Goal: Task Accomplishment & Management: Manage account settings

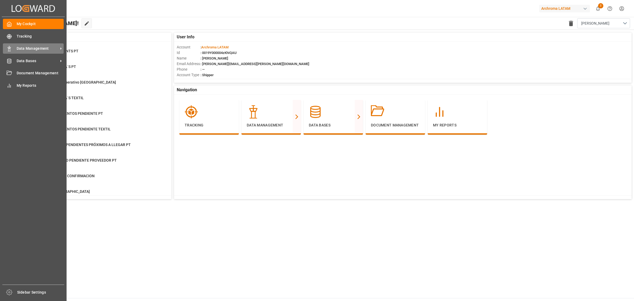
click at [32, 49] on span "Data Management" at bounding box center [38, 49] width 42 height 6
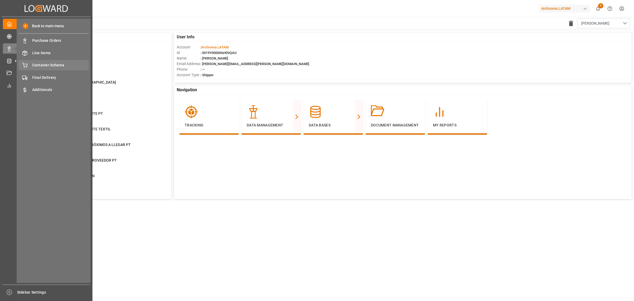
click at [67, 68] on span "Container Schema" at bounding box center [60, 65] width 57 height 6
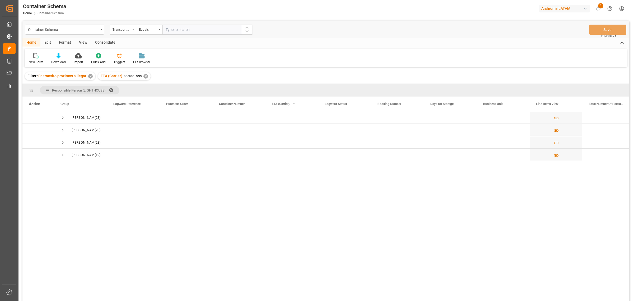
click at [49, 43] on div "Edit" at bounding box center [47, 42] width 15 height 9
click at [96, 60] on div "Configuration" at bounding box center [90, 62] width 20 height 5
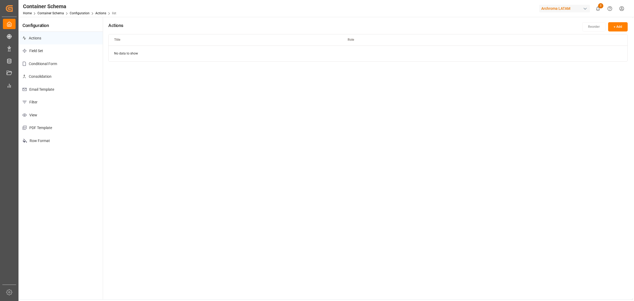
click at [77, 64] on p "Conditional Form" at bounding box center [60, 63] width 84 height 13
click at [613, 25] on button "+ Add" at bounding box center [618, 26] width 20 height 9
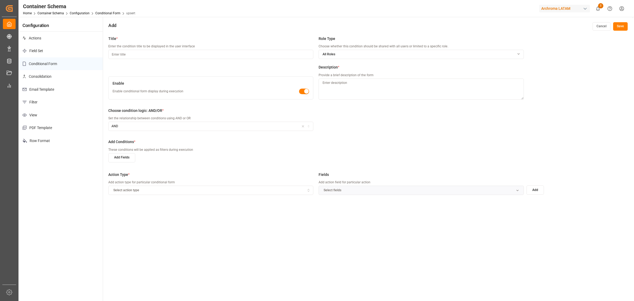
click at [147, 53] on input at bounding box center [210, 54] width 205 height 9
type input "SEAFREIGHT"
click at [384, 54] on div "All Roles" at bounding box center [421, 54] width 204 height 5
click at [333, 75] on span "All Roles" at bounding box center [334, 76] width 13 height 5
click at [338, 83] on div "Custom Roles" at bounding box center [352, 86] width 64 height 8
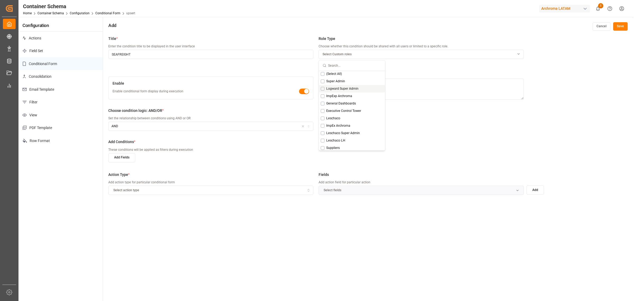
scroll to position [33, 0]
click at [354, 84] on div "ImpExp Archroma" at bounding box center [352, 84] width 66 height 7
click at [362, 99] on div "Executive Control Tower" at bounding box center [352, 98] width 66 height 7
click at [366, 109] on div "Executive Lighthouse" at bounding box center [352, 106] width 66 height 7
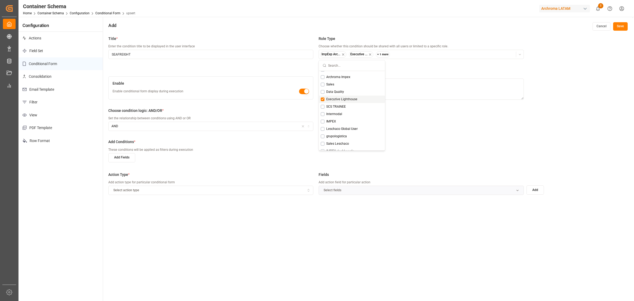
scroll to position [111, 0]
click at [330, 117] on span "IMPEX" at bounding box center [331, 117] width 10 height 5
click at [423, 116] on div "Choose condition logic: AND/OR * Set the relationship between conditions using …" at bounding box center [316, 122] width 416 height 29
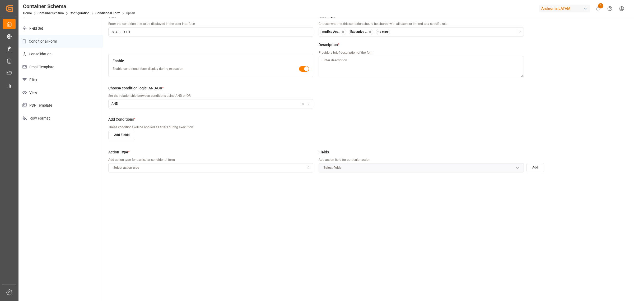
scroll to position [22, 0]
click at [337, 73] on textarea at bounding box center [421, 67] width 205 height 21
type textarea "s"
type textarea "Show fields for SEAFREIGHT"
click at [128, 136] on button "Add Fields" at bounding box center [121, 135] width 27 height 9
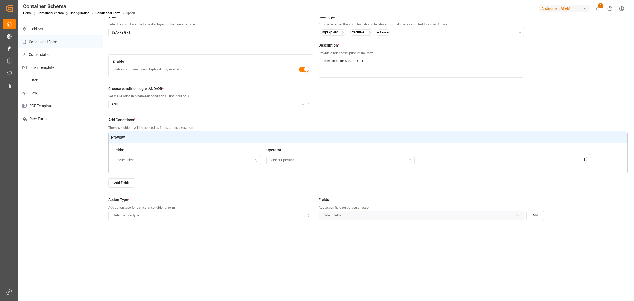
click at [235, 160] on div "Select Field" at bounding box center [187, 160] width 146 height 5
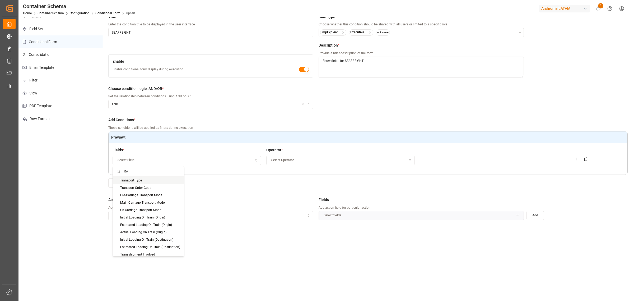
type input "TRA"
click at [163, 180] on div "Transport Type" at bounding box center [148, 179] width 71 height 7
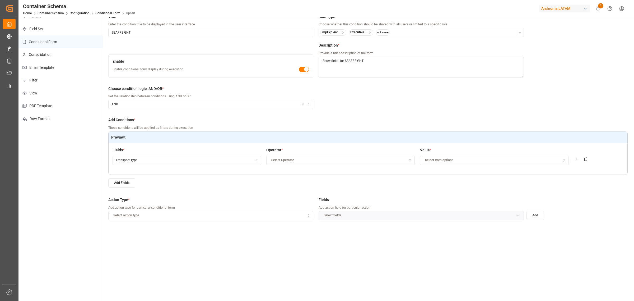
click at [413, 162] on div "Select Operator" at bounding box center [341, 160] width 146 height 5
click at [274, 176] on div "Equal" at bounding box center [300, 179] width 66 height 7
click at [433, 160] on span "Select from options" at bounding box center [439, 160] width 28 height 5
click at [448, 181] on div "SEAFREIGHT" at bounding box center [453, 179] width 66 height 7
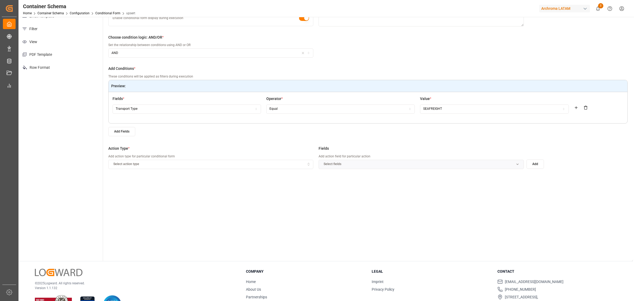
scroll to position [88, 0]
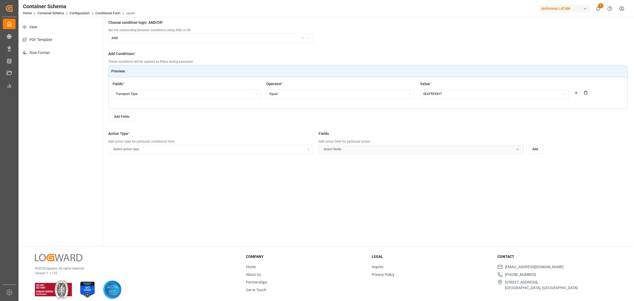
click at [308, 147] on icon "button" at bounding box center [309, 149] width 4 height 5
click at [156, 166] on div "Hide" at bounding box center [142, 165] width 66 height 7
click at [328, 151] on span "Select fields" at bounding box center [333, 149] width 18 height 5
click at [249, 179] on div "Title * Enter the condition title to be displayed in the user interface SEAFREI…" at bounding box center [368, 95] width 530 height 301
click at [303, 145] on button "Hide" at bounding box center [210, 149] width 205 height 9
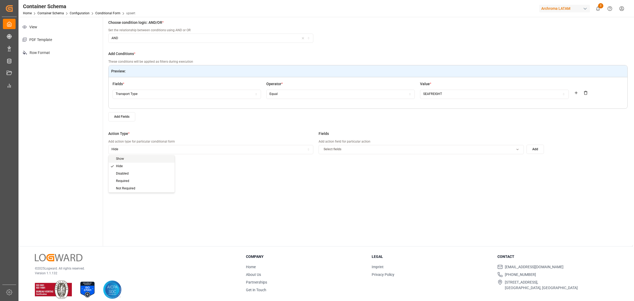
click at [134, 159] on div "Show" at bounding box center [142, 158] width 66 height 7
click at [348, 152] on button "Select fields" at bounding box center [421, 149] width 205 height 9
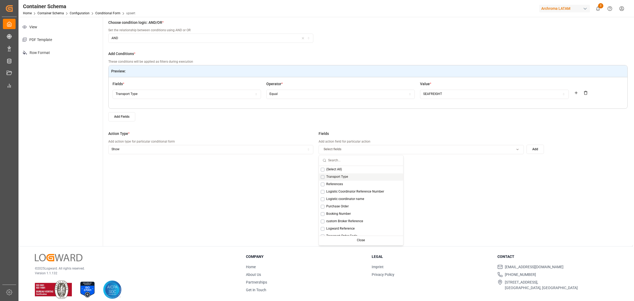
click at [321, 176] on button "Suggestions" at bounding box center [323, 177] width 4 height 4
click at [324, 192] on div "Logistic Coordinator Reference Number" at bounding box center [361, 191] width 84 height 7
click at [327, 199] on span "Logistic coordinator name" at bounding box center [345, 199] width 38 height 5
click at [329, 205] on span "Purchase Order" at bounding box center [337, 206] width 22 height 5
click at [329, 213] on span "Booking Number" at bounding box center [338, 213] width 25 height 5
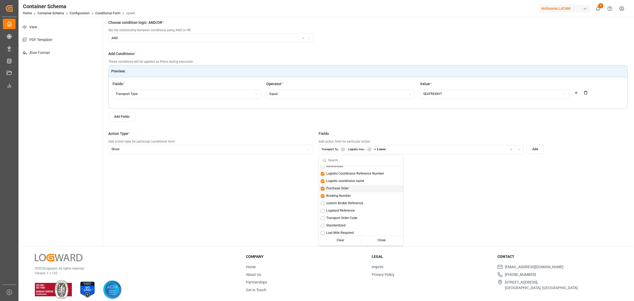
scroll to position [33, 0]
click at [342, 198] on div "Logward Reference" at bounding box center [361, 195] width 84 height 7
click at [347, 185] on span "Last Mile Required" at bounding box center [339, 184] width 27 height 5
click at [351, 192] on span "General Information" at bounding box center [340, 192] width 29 height 5
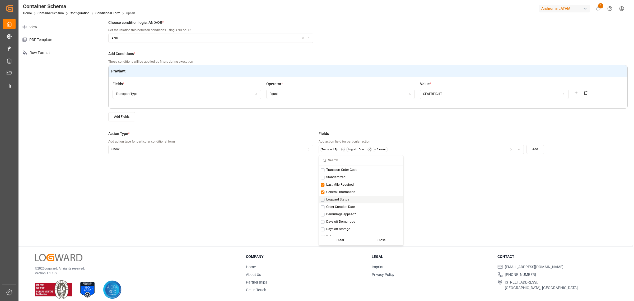
click at [347, 200] on span "Logward Status" at bounding box center [337, 199] width 23 height 5
click at [322, 183] on button "Suggestions" at bounding box center [323, 184] width 4 height 4
click at [337, 206] on span "Order Creation Date" at bounding box center [340, 206] width 29 height 5
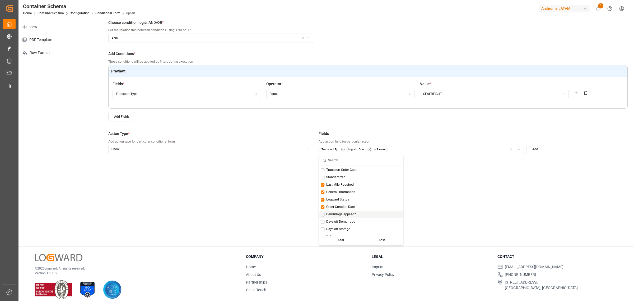
click at [336, 216] on span "Demurrage applied?" at bounding box center [341, 214] width 30 height 5
click at [343, 206] on div "Category" at bounding box center [361, 203] width 84 height 7
click at [343, 208] on div "Responsible Person (LIGHTHOUSE)" at bounding box center [361, 210] width 84 height 7
click at [342, 217] on div "Supplier" at bounding box center [361, 217] width 84 height 7
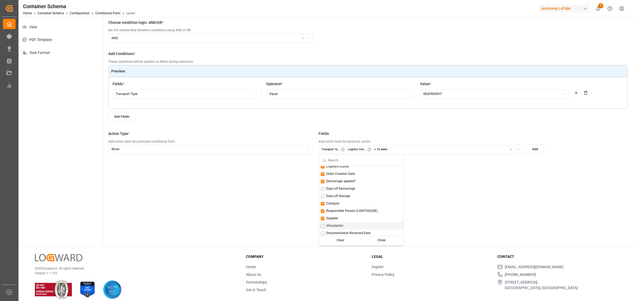
click at [341, 222] on div "Vinculacion" at bounding box center [361, 225] width 84 height 7
click at [346, 168] on span "Documentation Received Date" at bounding box center [348, 167] width 44 height 5
click at [346, 172] on span "Docs Comments" at bounding box center [338, 174] width 24 height 5
click at [345, 179] on div "Documentation Sent Date (CB)" at bounding box center [361, 181] width 84 height 7
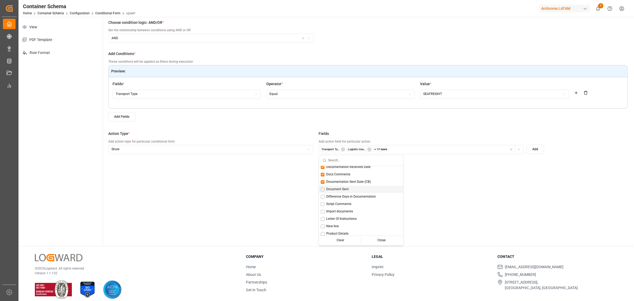
click at [350, 187] on div "Document Sent" at bounding box center [361, 188] width 84 height 7
click at [349, 195] on span "Difference Days in Documentation" at bounding box center [351, 196] width 50 height 5
click at [348, 211] on span "Import documents" at bounding box center [339, 211] width 27 height 5
click at [348, 218] on span "Letter Of Instructions" at bounding box center [341, 218] width 30 height 5
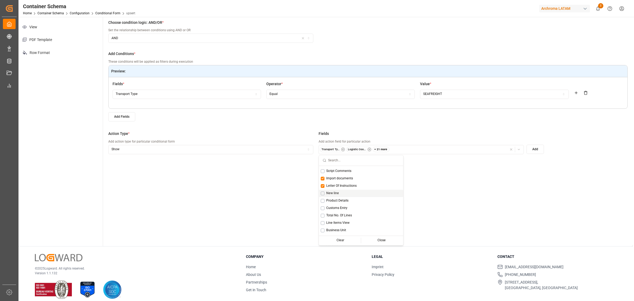
click at [346, 194] on div "New line" at bounding box center [361, 192] width 84 height 7
click at [349, 201] on div "Product Details" at bounding box center [361, 200] width 84 height 7
click at [348, 206] on div "Customs Entry" at bounding box center [361, 207] width 84 height 7
click at [353, 213] on div "Total No. Of Lines" at bounding box center [361, 215] width 84 height 7
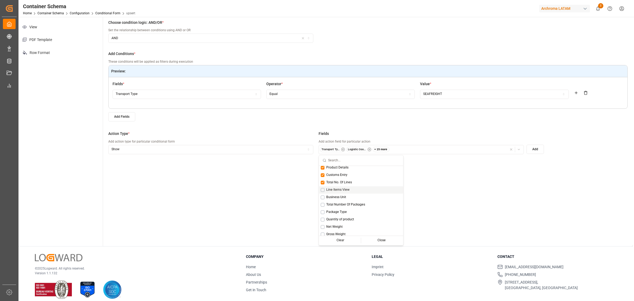
click at [353, 187] on div "Line Items View" at bounding box center [361, 189] width 84 height 7
click at [353, 197] on div "Business Unit" at bounding box center [361, 196] width 84 height 7
click at [353, 204] on span "Total Number Of Packages" at bounding box center [345, 204] width 39 height 5
click at [352, 211] on div "Package Type" at bounding box center [361, 211] width 84 height 7
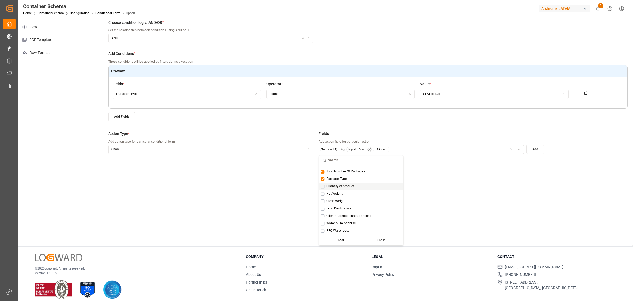
click at [344, 188] on div "Quantity of product" at bounding box center [361, 186] width 84 height 7
click at [343, 194] on div "Net Weight" at bounding box center [361, 193] width 84 height 7
click at [344, 203] on div "Gross Weight" at bounding box center [361, 200] width 84 height 7
click at [345, 209] on span "Final Destination" at bounding box center [338, 208] width 25 height 5
click at [345, 213] on div "Cliente Directo Final (Si aplica)" at bounding box center [361, 215] width 84 height 7
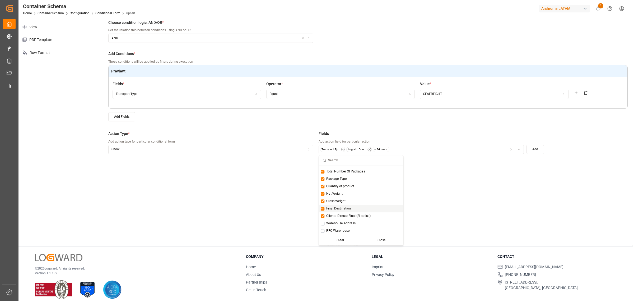
scroll to position [297, 0]
click at [349, 192] on span "Warehouse Address" at bounding box center [340, 190] width 29 height 5
click at [349, 198] on span "RFC Warehouse" at bounding box center [338, 197] width 24 height 5
click at [349, 203] on span "Warehouse Address Section" at bounding box center [346, 205] width 41 height 5
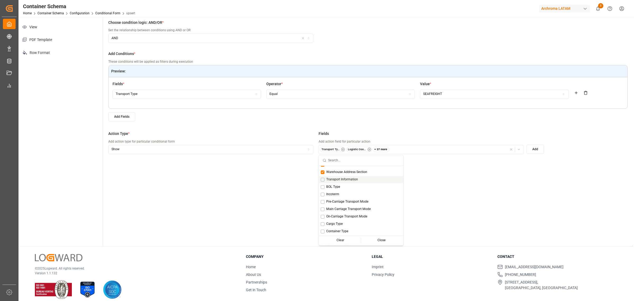
click at [351, 180] on span "Transport Information" at bounding box center [342, 179] width 32 height 5
click at [352, 188] on div "BOL Type" at bounding box center [361, 186] width 84 height 7
click at [344, 193] on div "Incoterm" at bounding box center [361, 193] width 84 height 7
click at [345, 199] on span "Pre-Carriage Transport Mode" at bounding box center [347, 201] width 42 height 5
click at [345, 207] on span "Main Carriage Transport Mode" at bounding box center [348, 209] width 45 height 5
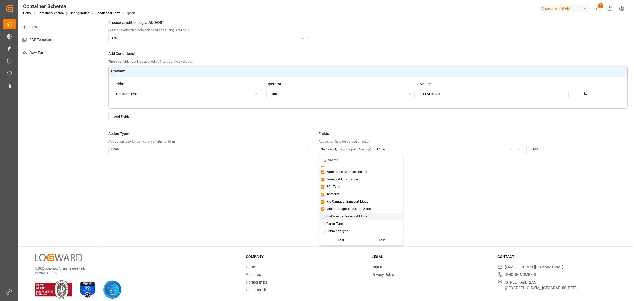
click at [346, 214] on span "On-Carriage Transport Mode" at bounding box center [346, 216] width 41 height 5
click at [346, 190] on div "Cargo Type" at bounding box center [361, 190] width 84 height 7
click at [367, 198] on div "Container Type" at bounding box center [361, 197] width 84 height 7
click at [362, 203] on div "Container Number" at bounding box center [361, 205] width 84 height 7
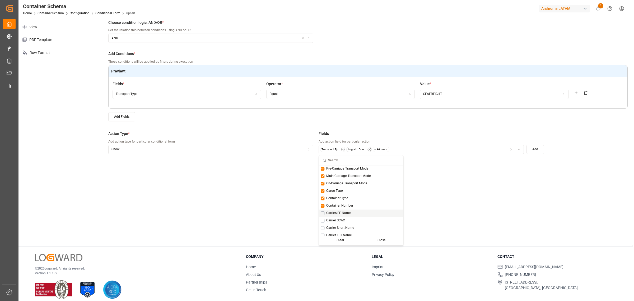
click at [357, 210] on div "Carrier/FF Name" at bounding box center [361, 212] width 84 height 7
click at [354, 218] on div "Carrier SCAC" at bounding box center [361, 220] width 84 height 7
click at [342, 196] on span "Carrier Short Name" at bounding box center [340, 194] width 28 height 5
click at [342, 203] on span "Carrier Full Name" at bounding box center [339, 202] width 26 height 5
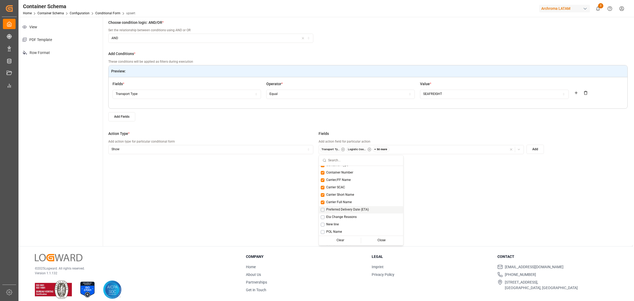
click at [367, 208] on span "Preferred Delivery Date (ETA)" at bounding box center [347, 209] width 43 height 5
click at [352, 216] on span "Eta Change Reasons" at bounding box center [341, 216] width 30 height 5
click at [336, 189] on span "New line" at bounding box center [332, 191] width 13 height 5
click at [336, 199] on span "POL Name" at bounding box center [334, 198] width 16 height 5
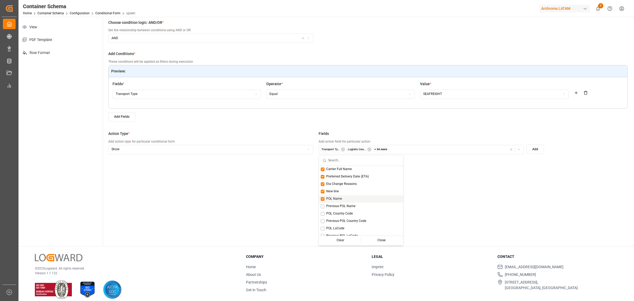
click at [344, 197] on div "POL Name" at bounding box center [361, 198] width 84 height 7
click at [360, 197] on div "POL LoCode" at bounding box center [361, 195] width 84 height 7
click at [358, 174] on div "Previous POL Name" at bounding box center [361, 172] width 84 height 7
click at [362, 212] on div "POD Name" at bounding box center [361, 209] width 84 height 7
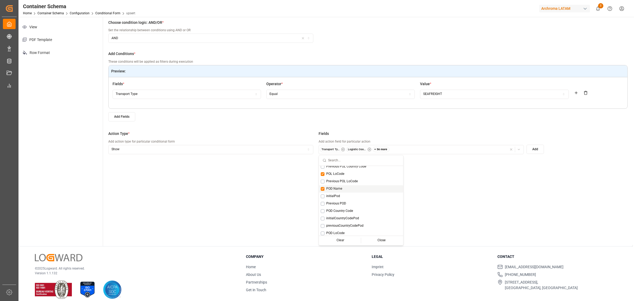
scroll to position [495, 0]
click at [349, 200] on span "POD Country Code" at bounding box center [339, 199] width 27 height 5
click at [348, 188] on div "POD LoCode" at bounding box center [361, 188] width 84 height 7
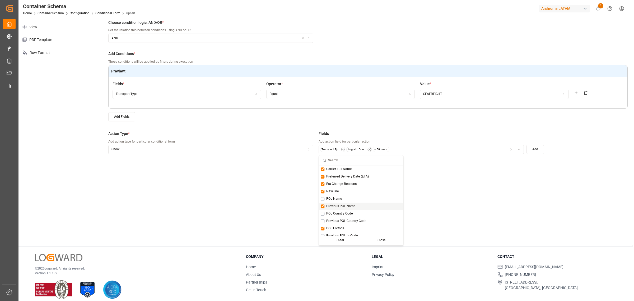
click at [355, 206] on span "Previous POL Name" at bounding box center [340, 206] width 29 height 5
click at [355, 200] on div "POL Name" at bounding box center [361, 198] width 84 height 7
click at [361, 213] on div "POL Country Code" at bounding box center [361, 213] width 84 height 7
click at [348, 178] on div "New line" at bounding box center [361, 177] width 84 height 7
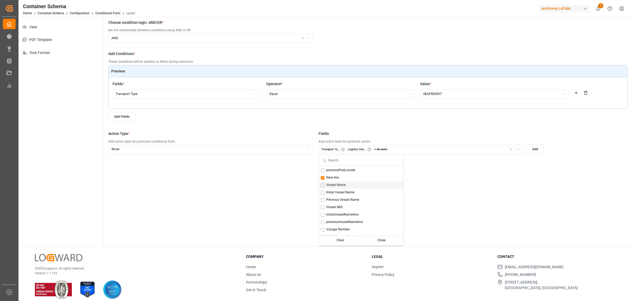
click at [349, 183] on div "Vessel Name" at bounding box center [361, 184] width 84 height 7
click at [339, 179] on div "New line" at bounding box center [361, 177] width 84 height 7
click at [347, 197] on span "Voyage Number" at bounding box center [338, 196] width 24 height 5
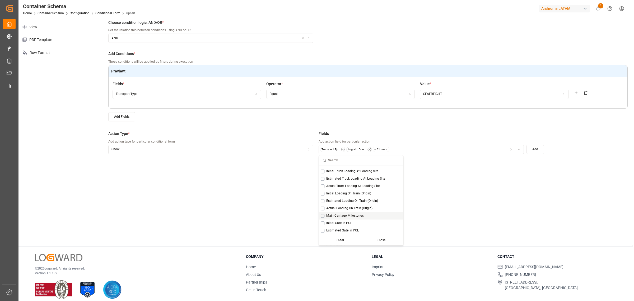
click at [362, 213] on span "Main Carriage Milestones" at bounding box center [345, 215] width 38 height 5
click at [352, 213] on div "ETD (Carrier)" at bounding box center [361, 211] width 84 height 7
click at [366, 209] on div "ETA (Carrier)" at bounding box center [361, 208] width 84 height 7
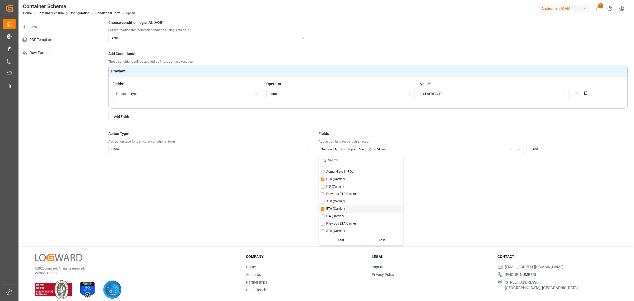
scroll to position [792, 0]
click at [350, 198] on div "ATA (Carrier)" at bounding box center [361, 197] width 84 height 7
click at [343, 177] on span "Transshipment Involved" at bounding box center [343, 177] width 35 height 5
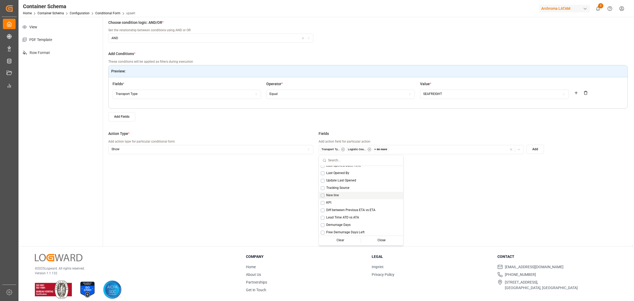
click at [343, 194] on div "New line" at bounding box center [361, 195] width 84 height 7
click at [342, 199] on div "KPI" at bounding box center [361, 202] width 84 height 7
click at [356, 177] on span "Diff between Previous ETA vs ETA" at bounding box center [350, 177] width 49 height 5
click at [352, 184] on span "Lead Time ATD vs ATA" at bounding box center [342, 184] width 33 height 5
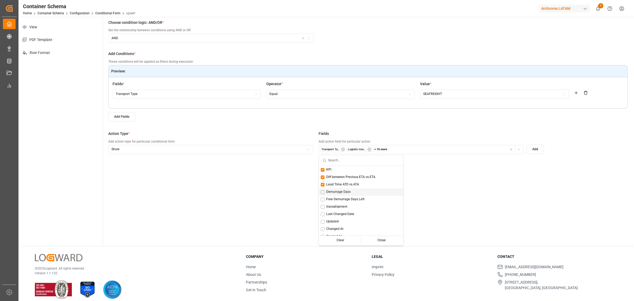
click at [352, 189] on div "Demurrage Days" at bounding box center [361, 191] width 84 height 7
click at [355, 197] on span "Free Demurrage Days Left" at bounding box center [345, 199] width 38 height 5
click at [350, 204] on div "transshipment" at bounding box center [361, 206] width 84 height 7
click at [348, 210] on div "Last Changed Date" at bounding box center [361, 213] width 84 height 7
click at [352, 221] on div "Updated" at bounding box center [361, 221] width 84 height 7
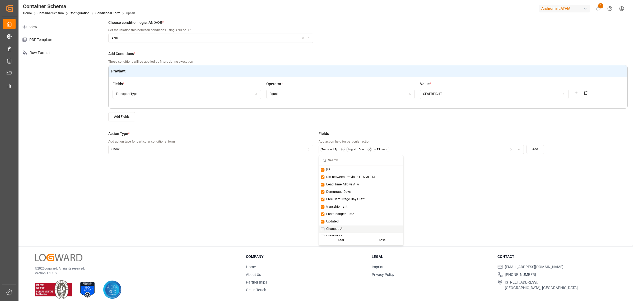
click at [352, 228] on div "Changed At" at bounding box center [361, 228] width 84 height 7
click at [363, 203] on div "Created At" at bounding box center [361, 202] width 84 height 7
click at [341, 209] on span "Last Changed Date" at bounding box center [340, 210] width 28 height 5
click at [342, 214] on div "Region" at bounding box center [361, 217] width 84 height 7
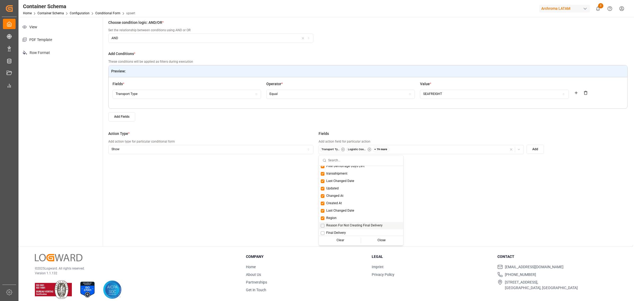
click at [343, 223] on span "Reason For Not Creating Final Delivery" at bounding box center [354, 225] width 56 height 5
click at [353, 200] on div "Final Delivery" at bounding box center [361, 199] width 84 height 7
click at [348, 220] on span "Additional Details" at bounding box center [339, 222] width 26 height 5
click at [350, 213] on span "Total Additional Costs" at bounding box center [342, 214] width 32 height 5
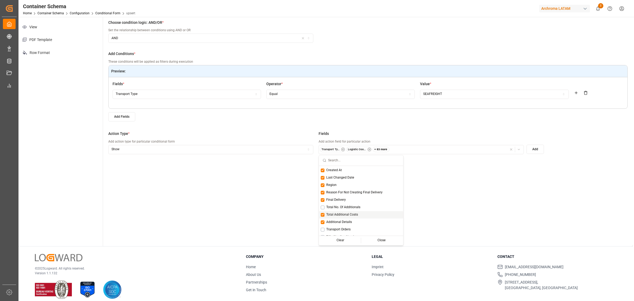
click at [351, 211] on div "Total Additional Costs" at bounding box center [361, 214] width 84 height 7
click at [353, 205] on span "Total No. Of Additionals" at bounding box center [343, 207] width 34 height 5
click at [355, 212] on span "Total Additional Costs" at bounding box center [342, 214] width 32 height 5
click at [356, 195] on div "Transport Orders" at bounding box center [361, 196] width 84 height 7
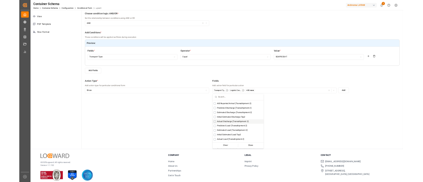
scroll to position [1915, 0]
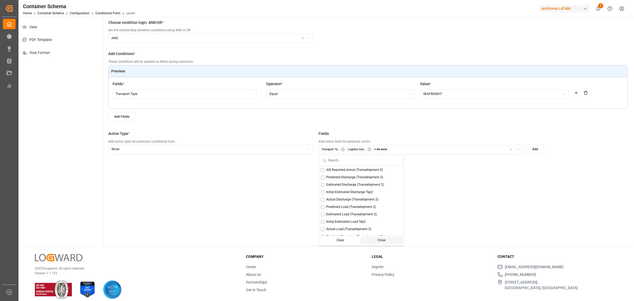
click at [388, 240] on div "Close" at bounding box center [381, 239] width 41 height 7
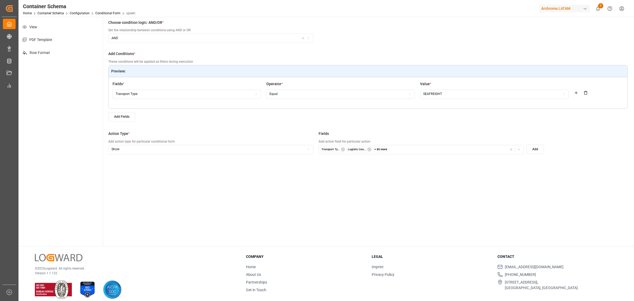
click at [533, 152] on button "Add" at bounding box center [534, 148] width 17 height 9
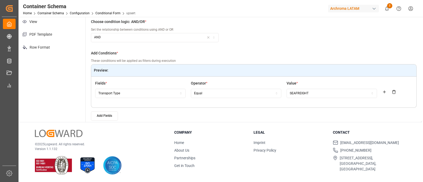
scroll to position [0, 0]
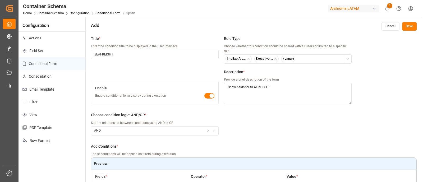
click at [211, 95] on button "button" at bounding box center [209, 96] width 10 height 6
click at [407, 27] on button "Save" at bounding box center [409, 26] width 15 height 8
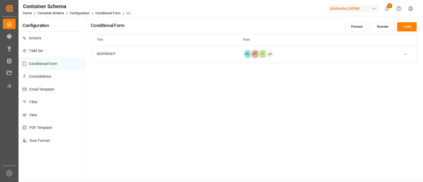
click at [406, 53] on html "Created by potrace 1.15, written by Peter Selinger 2001-2017 Created by potrace…" at bounding box center [211, 91] width 423 height 182
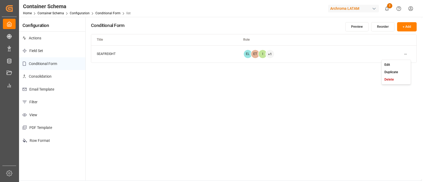
click at [292, 117] on html "Created by potrace 1.15, written by Peter Selinger 2001-2017 Created by potrace…" at bounding box center [211, 91] width 423 height 182
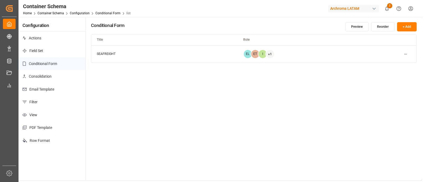
click at [180, 113] on div "Conditional Form Preview Reorder + Add Title Role SEAFREIGHT EL ET I + 1" at bounding box center [254, 99] width 336 height 164
click at [246, 141] on div "Conditional Form Preview Reorder + Add Title Role SEAFREIGHT EL ET I + 1" at bounding box center [254, 99] width 336 height 164
click at [194, 110] on div "Conditional Form Preview Reorder + Add Title Role SEAFREIGHT EL ET I + 1" at bounding box center [254, 99] width 336 height 164
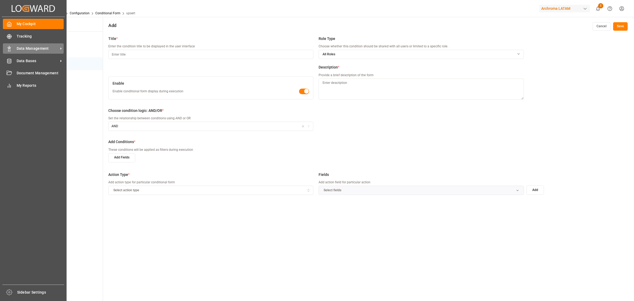
click at [33, 49] on span "Data Management" at bounding box center [38, 49] width 42 height 6
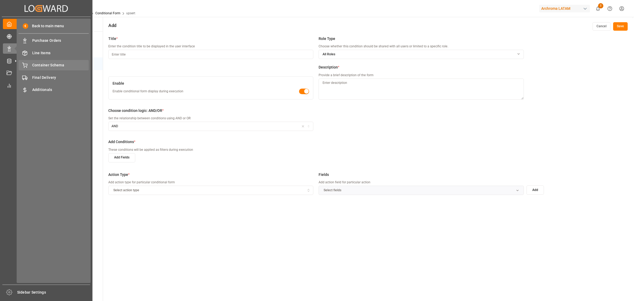
click at [52, 66] on span "Container Schema" at bounding box center [60, 65] width 57 height 6
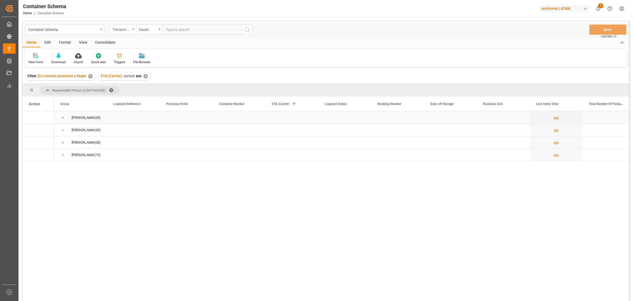
click at [62, 120] on span "Press SPACE to select this row." at bounding box center [62, 117] width 5 height 5
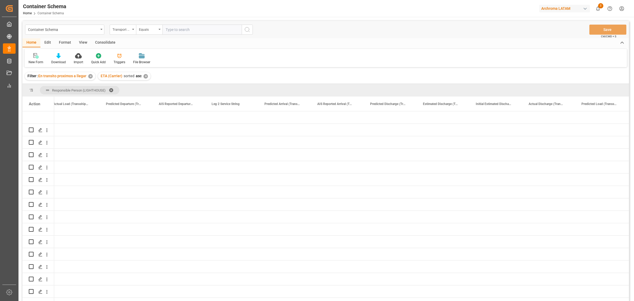
click at [90, 77] on div "✕" at bounding box center [90, 76] width 4 height 4
click at [72, 76] on div "✕" at bounding box center [72, 76] width 4 height 4
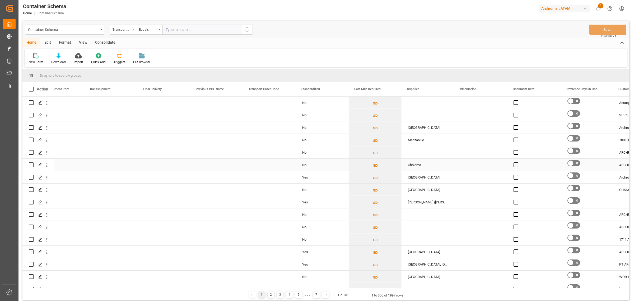
scroll to position [0, 1132]
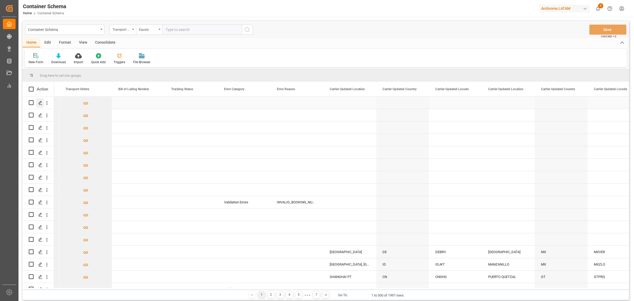
click at [40, 101] on polygon "Press SPACE to select this row." at bounding box center [40, 102] width 3 height 3
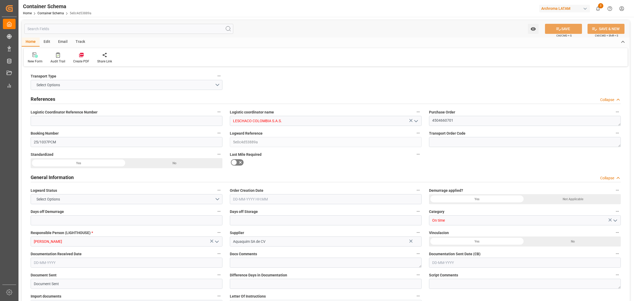
type input "0"
type input "1"
type input "3"
type input "3000"
type input "3168"
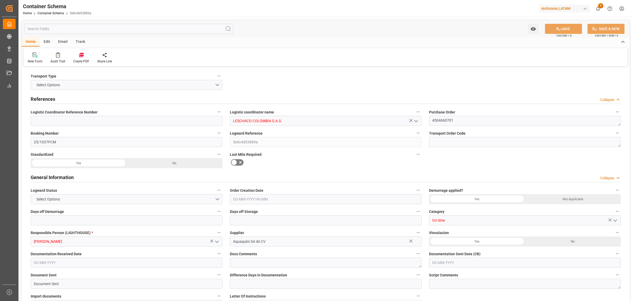
type input "MXVER"
type input "COCTG"
type input "9241190"
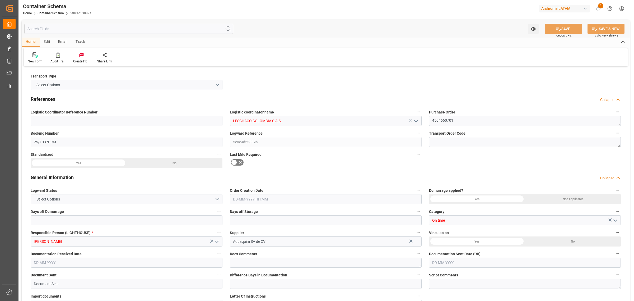
type input "0"
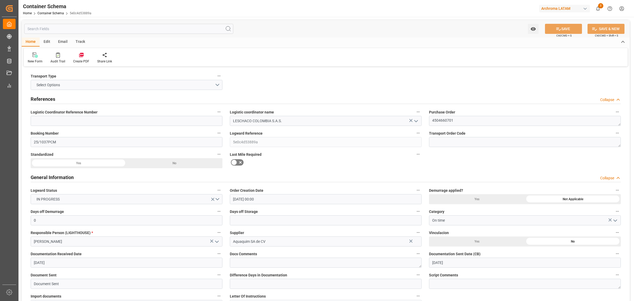
type input "[DATE] 00:00"
type input "[DATE]"
type input "[DATE] 16:02"
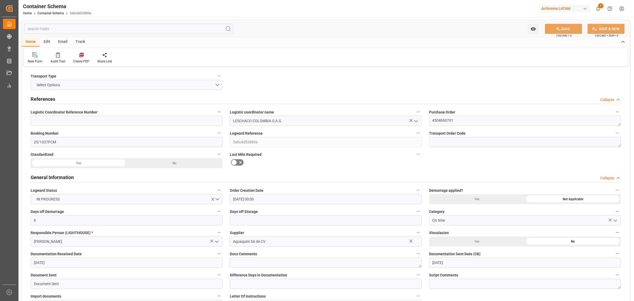
type input "[DATE] 15:42"
type input "[DATE]"
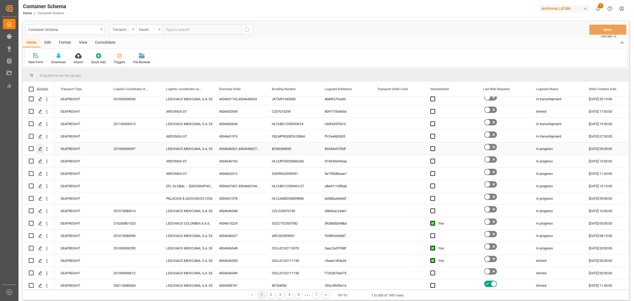
click at [41, 150] on line "Press SPACE to select this row." at bounding box center [40, 150] width 3 height 0
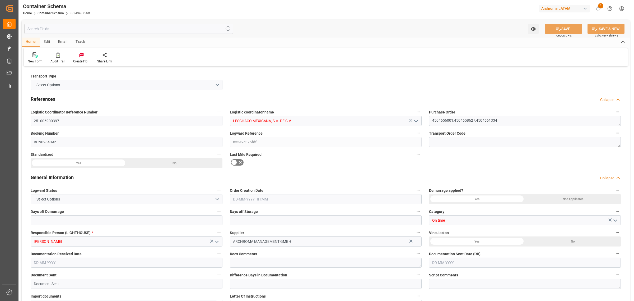
type input "10"
type input "7"
type input "3"
type input "60"
type input "9840"
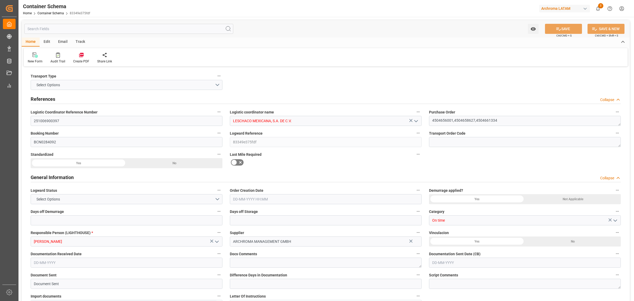
type input "10401.48"
type input "Hapag [PERSON_NAME]"
type input "Hapag Lloyd Aktiengesellschaft"
type input "ESBCN"
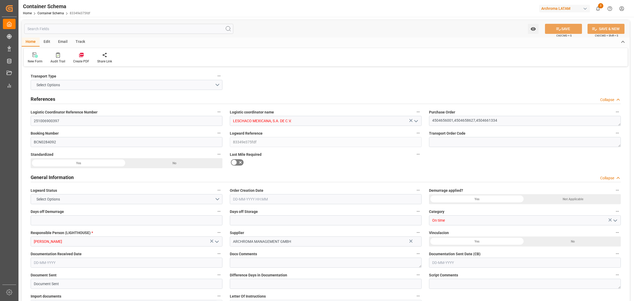
type input "MXVER"
type input "9641223"
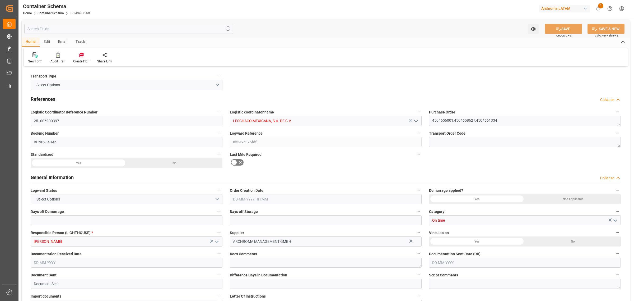
type input "9641223"
type input "0"
type input "[DATE] 09:45"
type input "[DATE]"
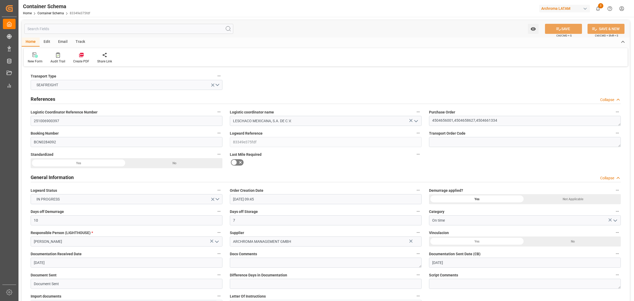
type input "[DATE]"
type input "[DATE] 09:57"
type input "[DATE] 15:48"
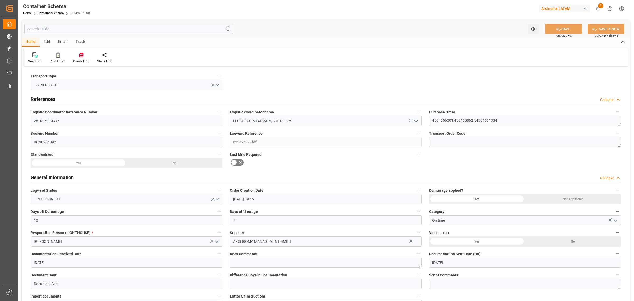
type input "[DATE]"
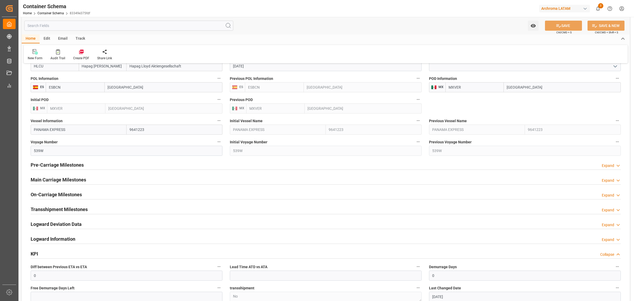
scroll to position [627, 0]
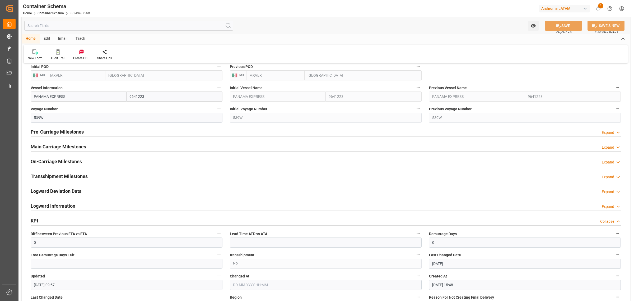
click at [288, 148] on div "Main Carriage Milestones Expand" at bounding box center [326, 146] width 590 height 10
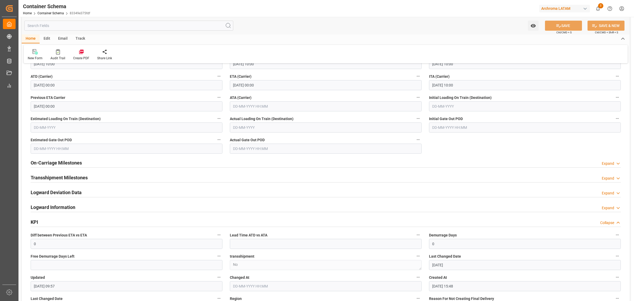
scroll to position [759, 0]
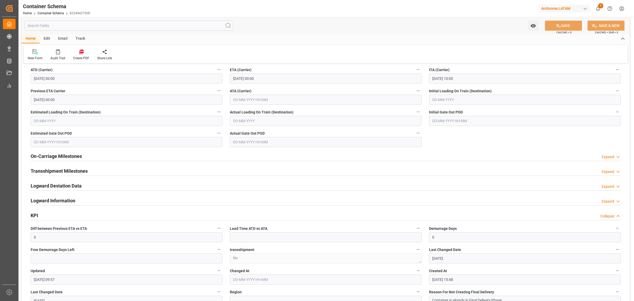
click at [289, 156] on div "On-Carriage Milestones Expand" at bounding box center [326, 156] width 590 height 10
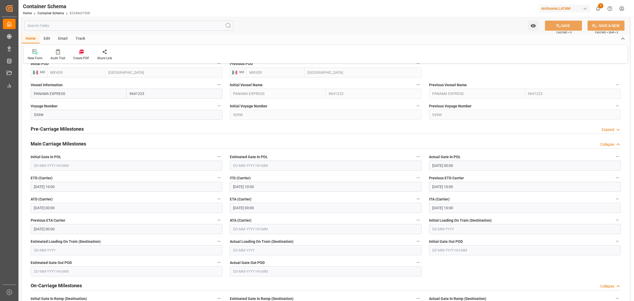
scroll to position [627, 0]
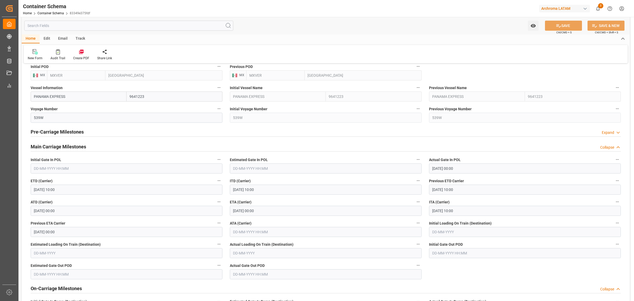
click at [317, 132] on div "Pre-Carriage Milestones Expand" at bounding box center [326, 131] width 590 height 10
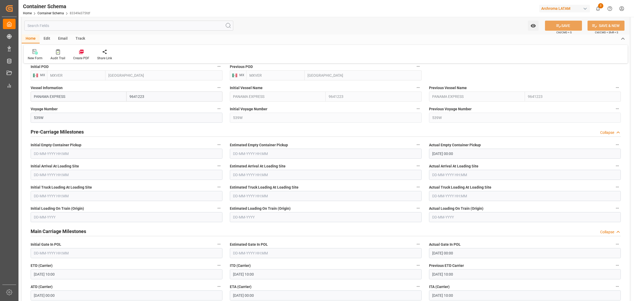
click at [317, 132] on div "Pre-Carriage Milestones Collapse" at bounding box center [326, 131] width 590 height 10
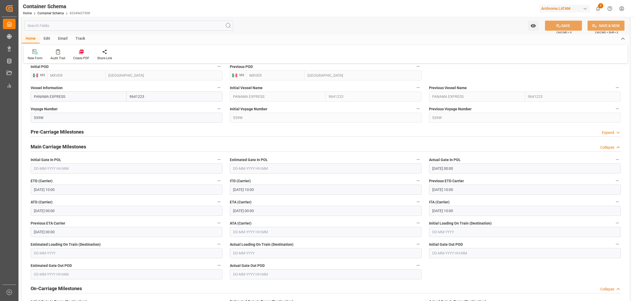
click at [319, 150] on div "Main Carriage Milestones Collapse" at bounding box center [326, 146] width 590 height 10
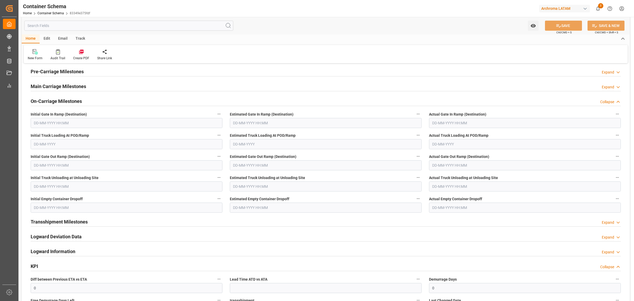
scroll to position [693, 0]
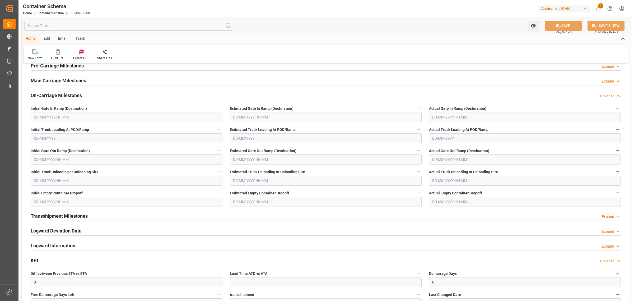
click at [342, 98] on div "On-Carriage Milestones Collapse" at bounding box center [326, 95] width 590 height 10
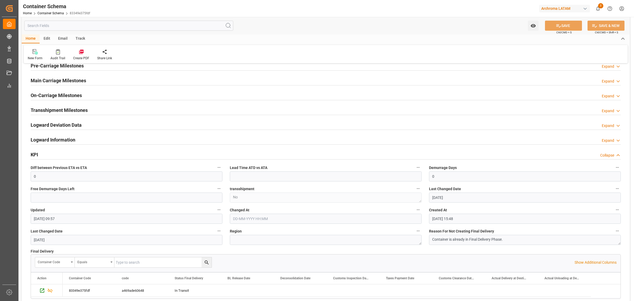
click at [69, 108] on h2 "Transshipment Milestones" at bounding box center [59, 109] width 57 height 7
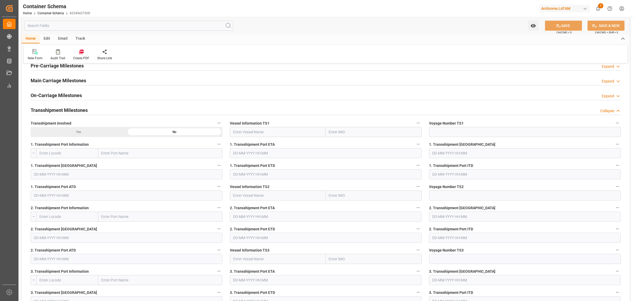
click at [69, 108] on h2 "Transshipment Milestones" at bounding box center [59, 109] width 57 height 7
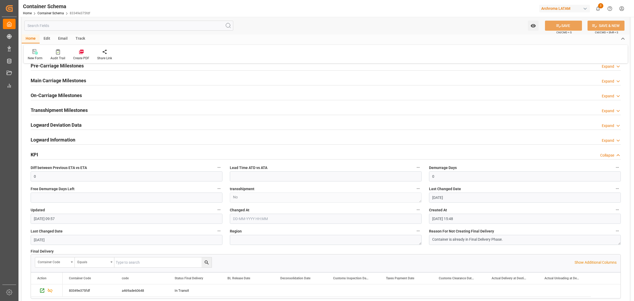
click at [67, 126] on h2 "Logward Deviation Data" at bounding box center [56, 124] width 51 height 7
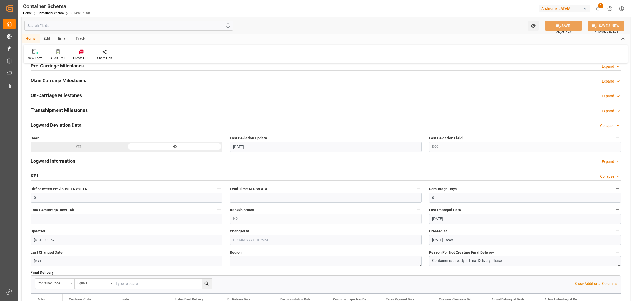
click at [67, 126] on h2 "Logward Deviation Data" at bounding box center [56, 124] width 51 height 7
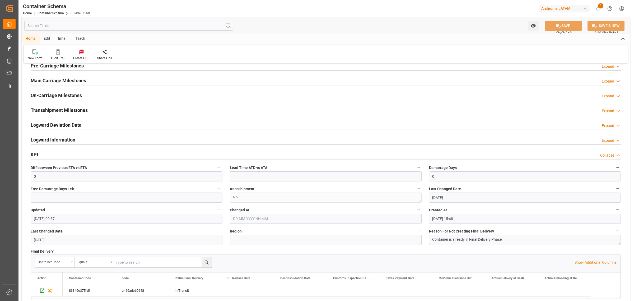
click at [66, 140] on h2 "Logward Information" at bounding box center [53, 139] width 45 height 7
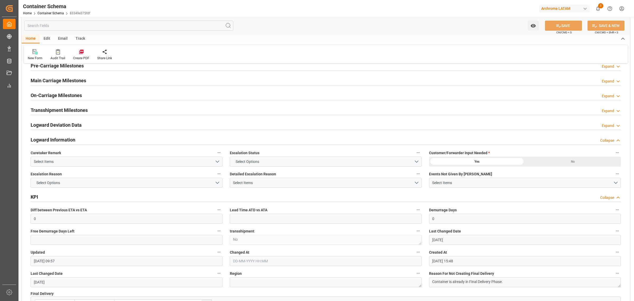
click at [66, 140] on h2 "Logward Information" at bounding box center [53, 139] width 45 height 7
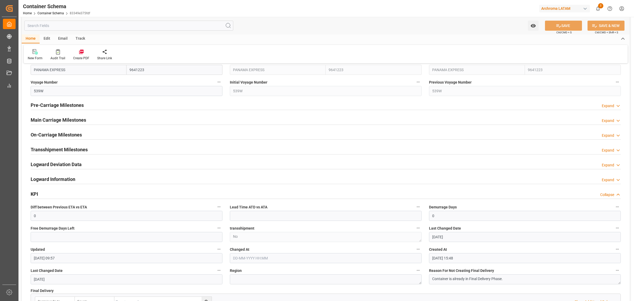
scroll to position [759, 0]
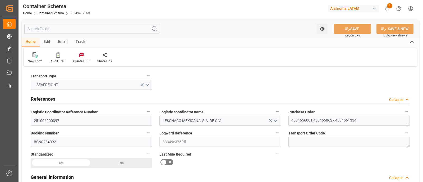
scroll to position [759, 0]
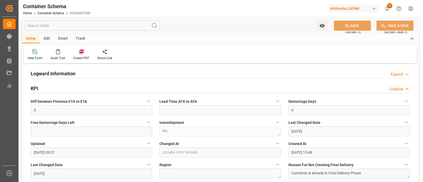
click at [239, 11] on div "Container Schema Home Container Schema 83349e375fdf Archroma LATAM 2 Notificati…" at bounding box center [219, 8] width 408 height 17
click at [236, 3] on div "Container Schema Home Container Schema 83349e375fdf Archroma LATAM 2 Notificati…" at bounding box center [219, 8] width 408 height 17
